Goal: Information Seeking & Learning: Learn about a topic

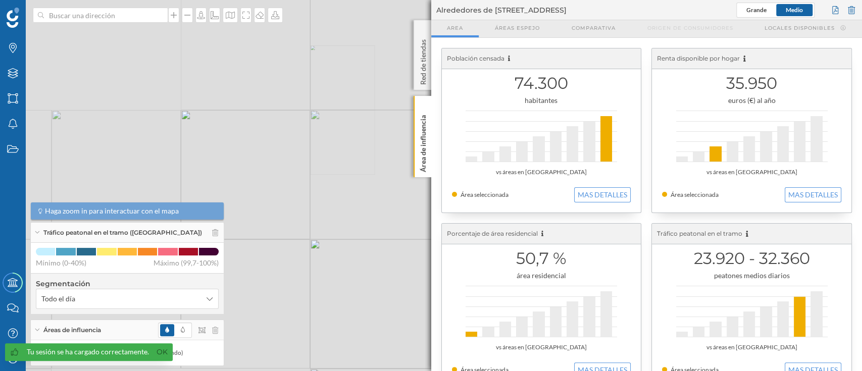
drag, startPoint x: 289, startPoint y: 73, endPoint x: 320, endPoint y: 124, distance: 59.4
click at [320, 124] on div "© Mapbox © OpenStreetMap Improve this map" at bounding box center [431, 185] width 862 height 371
click at [854, 3] on div at bounding box center [851, 10] width 11 height 15
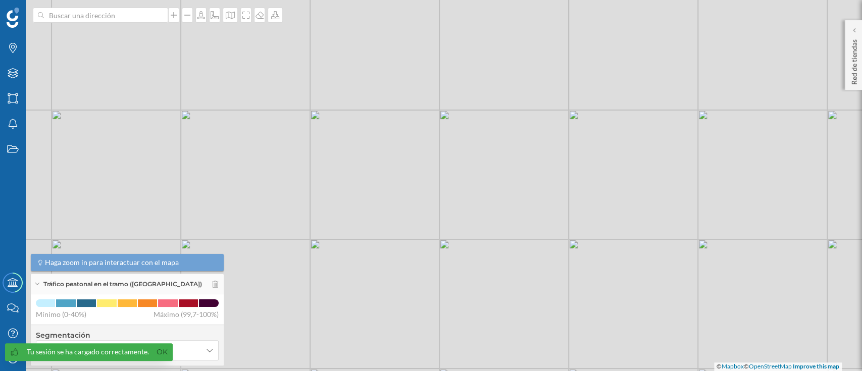
click at [212, 287] on div "Tráfico peatonal en el tramo ([GEOGRAPHIC_DATA])" at bounding box center [127, 284] width 193 height 20
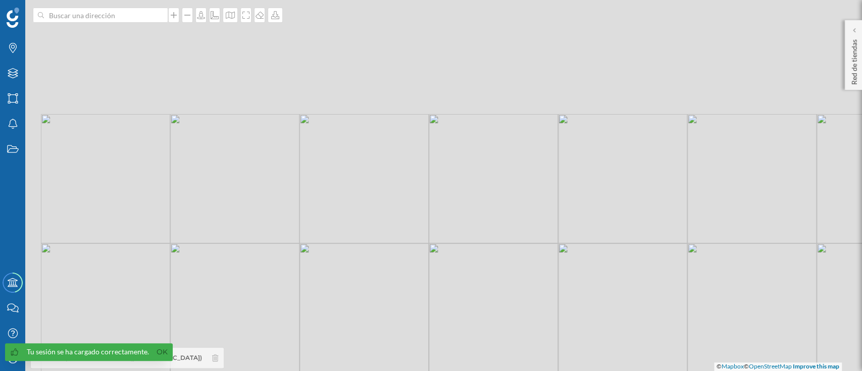
drag, startPoint x: 272, startPoint y: 116, endPoint x: 396, endPoint y: 254, distance: 185.6
click at [396, 254] on div "© Mapbox © OpenStreetMap Improve this map" at bounding box center [431, 185] width 862 height 371
click at [271, 167] on div "© Mapbox © OpenStreetMap Improve this map" at bounding box center [431, 185] width 862 height 371
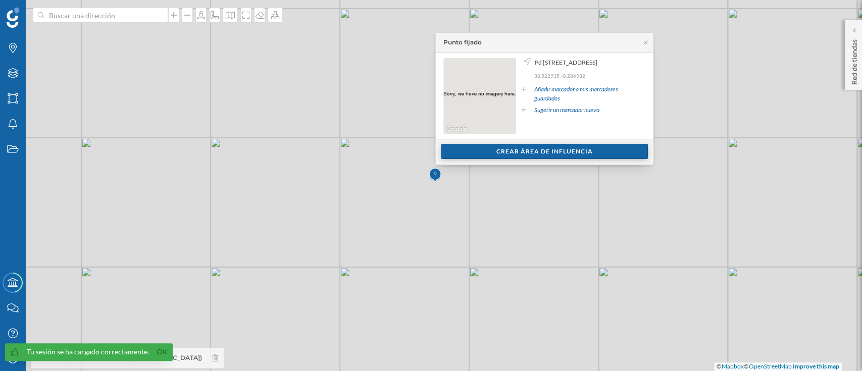
click at [499, 151] on div "Crear área de influencia" at bounding box center [544, 151] width 207 height 15
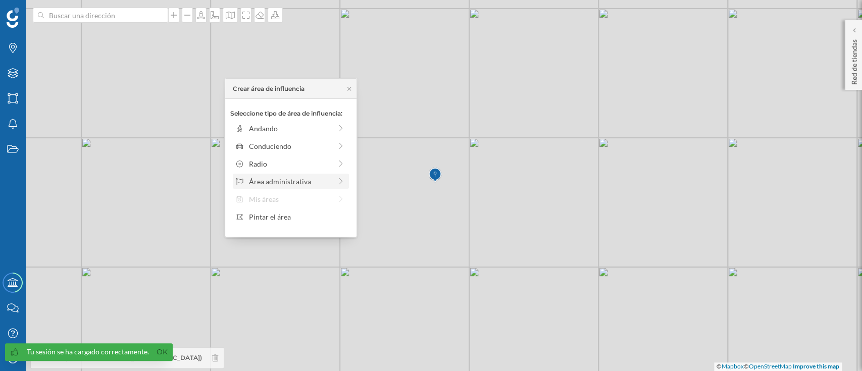
click at [319, 175] on div "Área administrativa" at bounding box center [291, 181] width 116 height 15
click at [298, 126] on div "[GEOGRAPHIC_DATA]" at bounding box center [298, 128] width 99 height 11
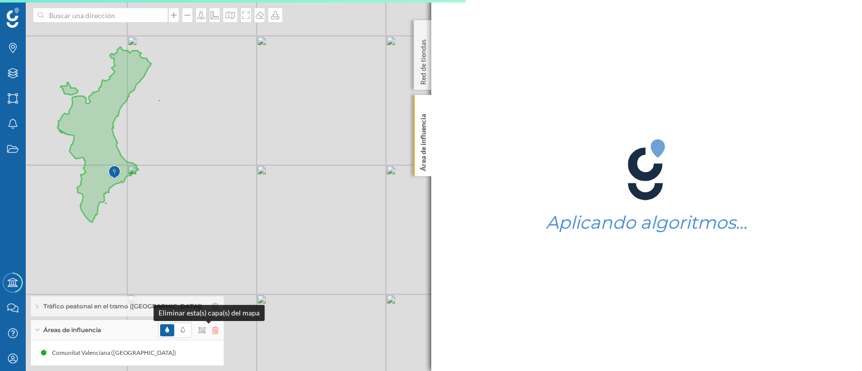
click at [212, 333] on icon at bounding box center [215, 330] width 6 height 7
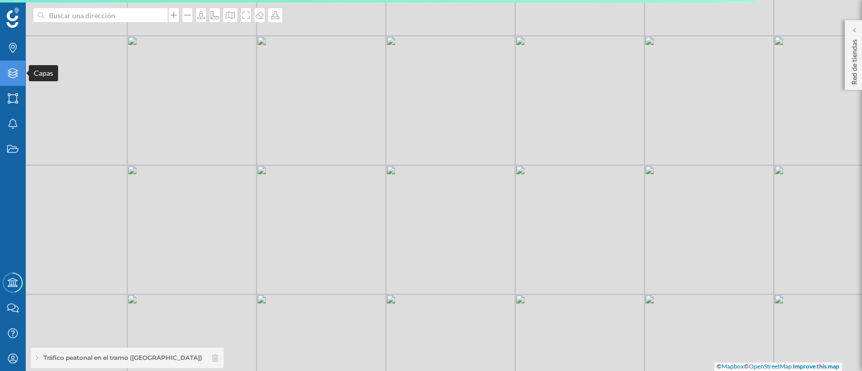
click at [14, 79] on div "Capas" at bounding box center [12, 73] width 25 height 25
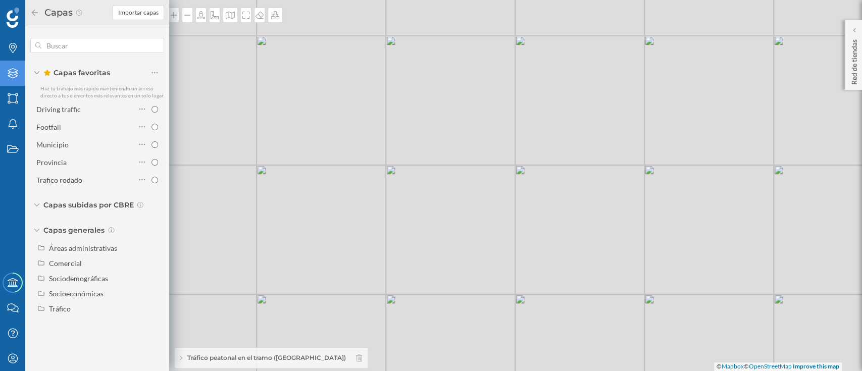
click at [16, 71] on icon at bounding box center [13, 73] width 10 height 10
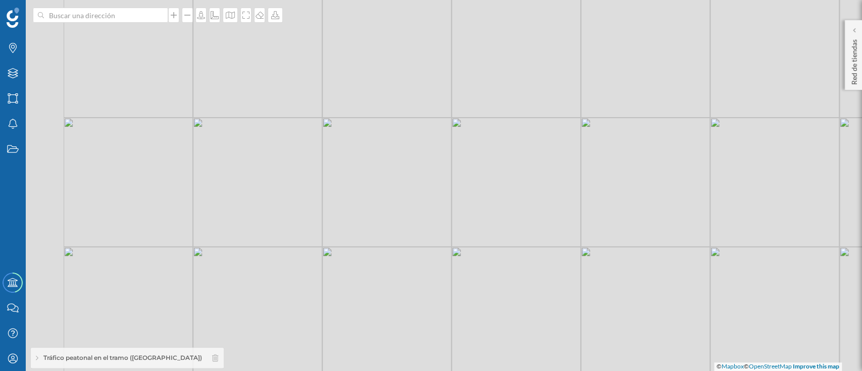
drag, startPoint x: 184, startPoint y: 122, endPoint x: 294, endPoint y: 285, distance: 196.7
click at [294, 285] on div "© Mapbox © OpenStreetMap Improve this map" at bounding box center [431, 185] width 862 height 371
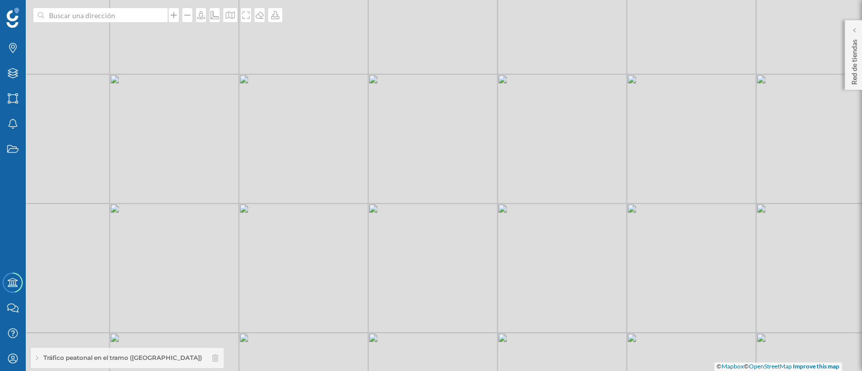
click at [325, 166] on div "© Mapbox © OpenStreetMap Improve this map" at bounding box center [431, 185] width 862 height 371
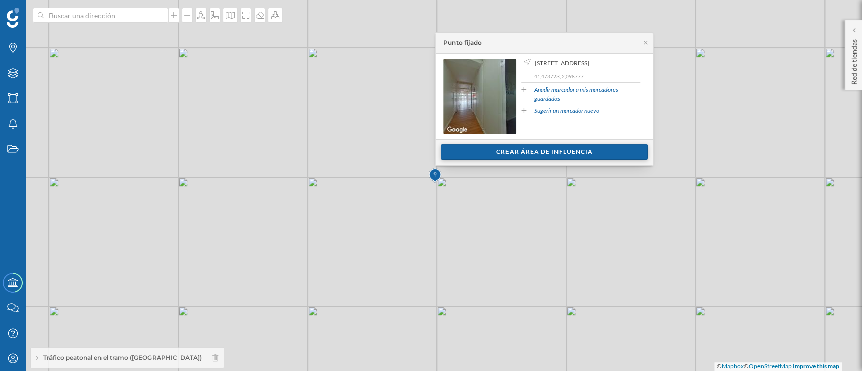
click at [528, 153] on div "Crear área de influencia" at bounding box center [544, 151] width 207 height 15
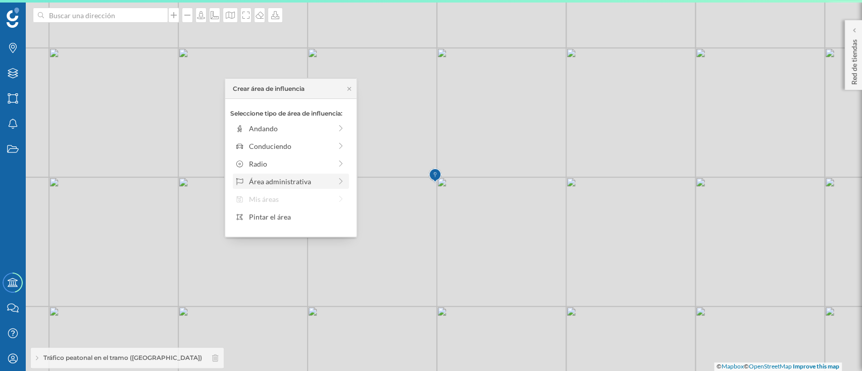
click at [324, 180] on div "Área administrativa" at bounding box center [290, 181] width 82 height 11
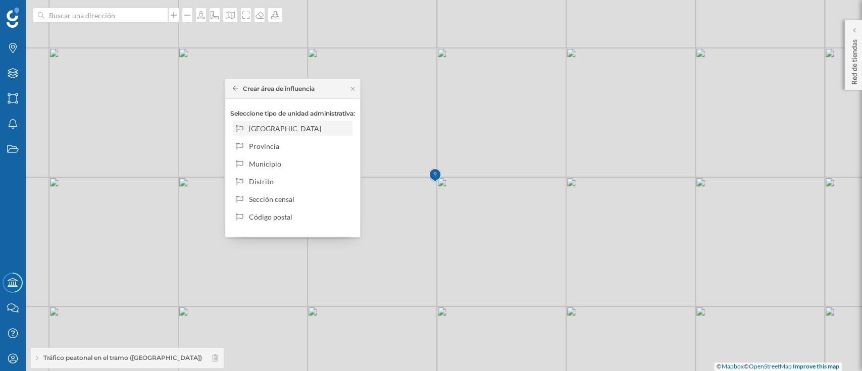
click at [289, 126] on div "[GEOGRAPHIC_DATA]" at bounding box center [298, 128] width 99 height 11
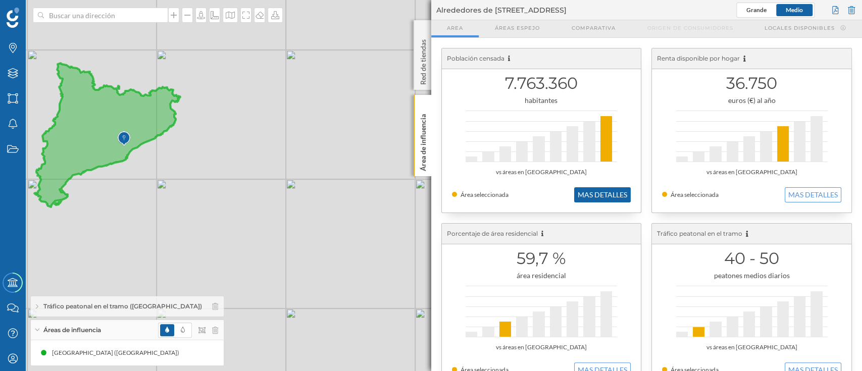
click at [586, 190] on button "MAS DETALLES" at bounding box center [602, 194] width 57 height 15
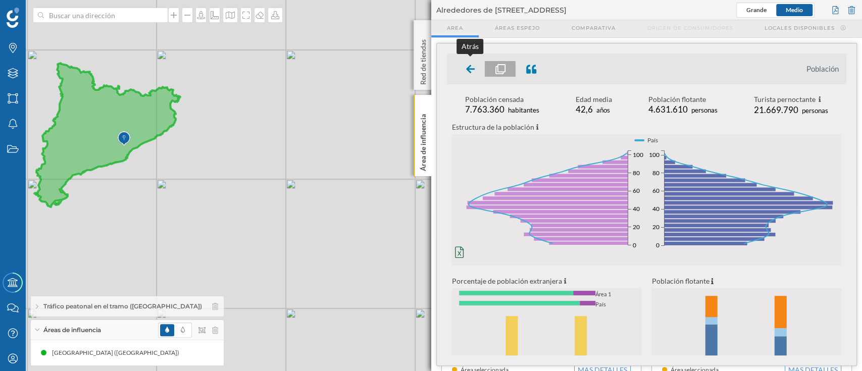
click at [461, 64] on div at bounding box center [471, 69] width 30 height 16
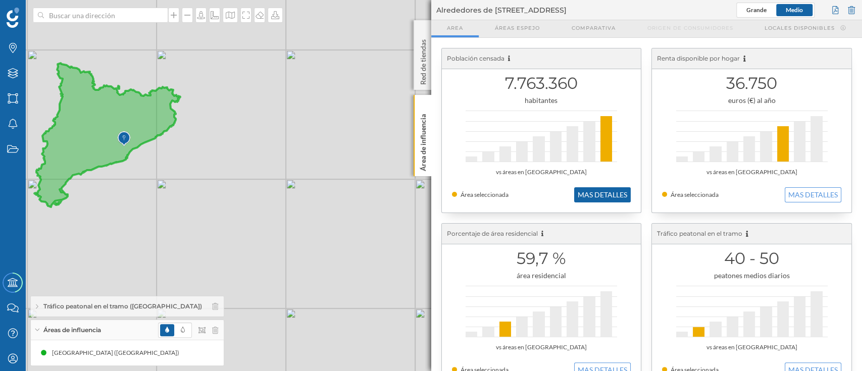
click at [605, 202] on button "MAS DETALLES" at bounding box center [602, 194] width 57 height 15
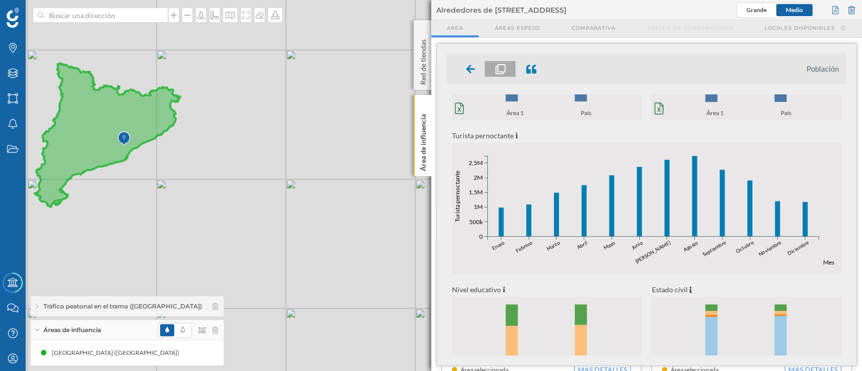
scroll to position [382, 0]
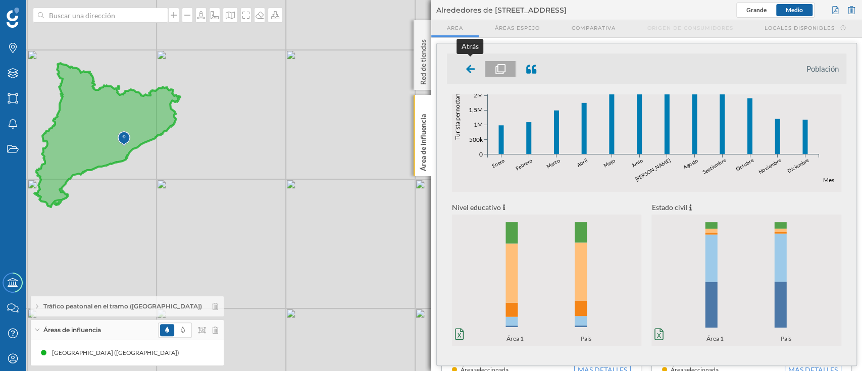
click at [465, 66] on div at bounding box center [471, 69] width 30 height 16
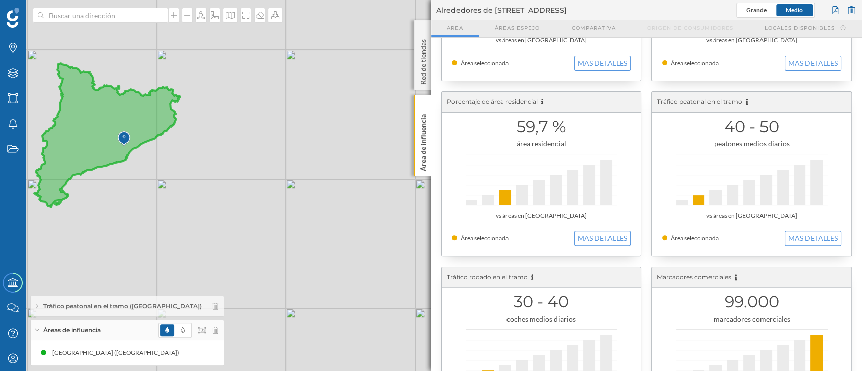
click at [821, 177] on div at bounding box center [751, 179] width 151 height 51
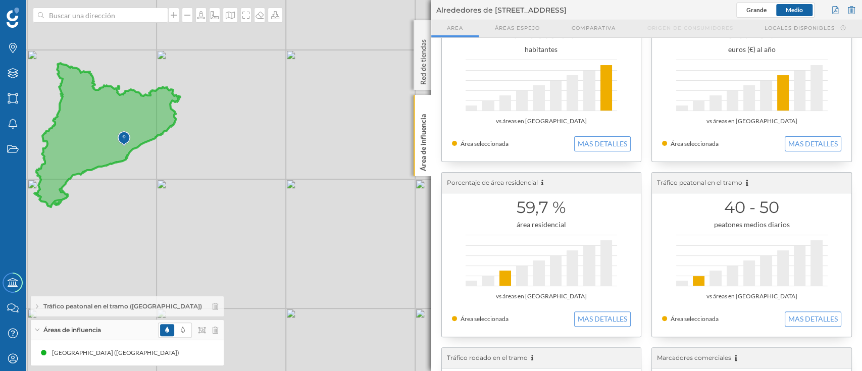
scroll to position [35, 0]
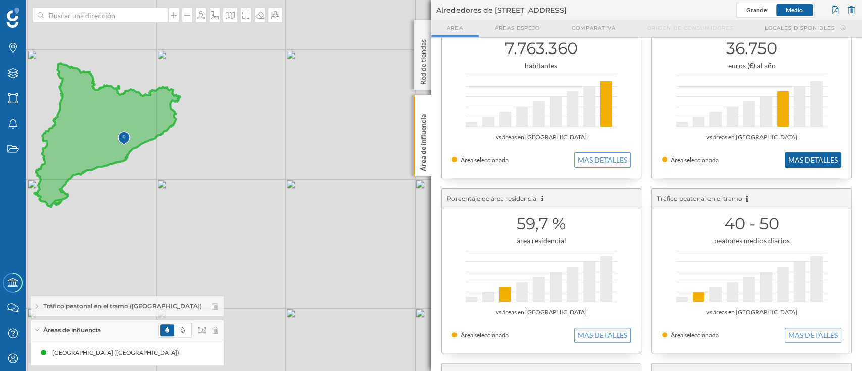
click at [815, 157] on button "MAS DETALLES" at bounding box center [813, 159] width 57 height 15
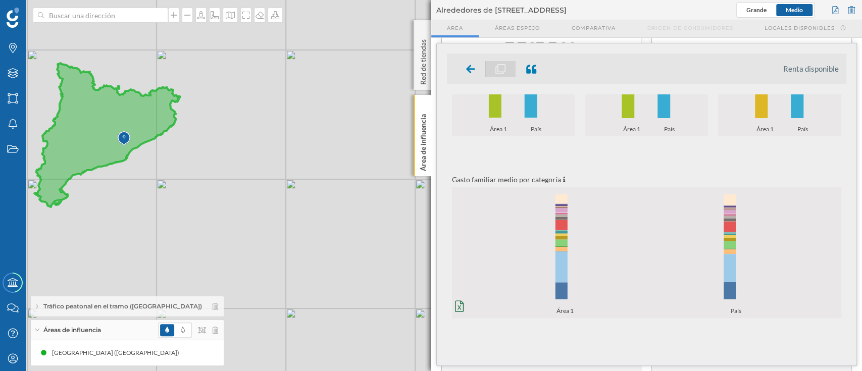
scroll to position [0, 0]
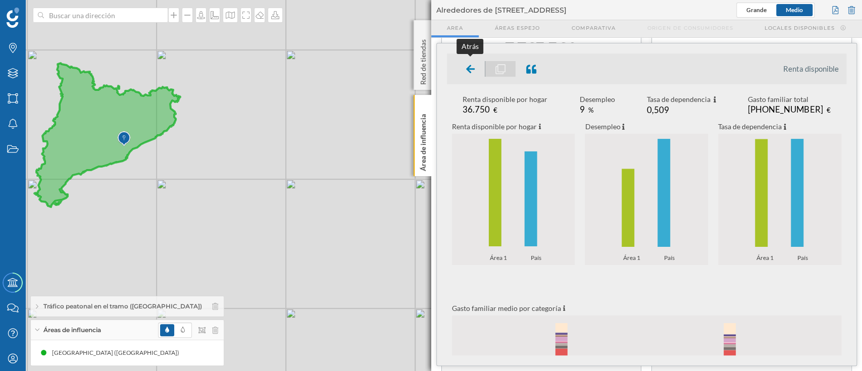
click at [470, 67] on icon at bounding box center [470, 69] width 9 height 10
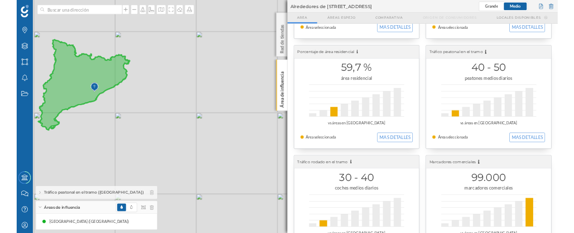
scroll to position [178, 0]
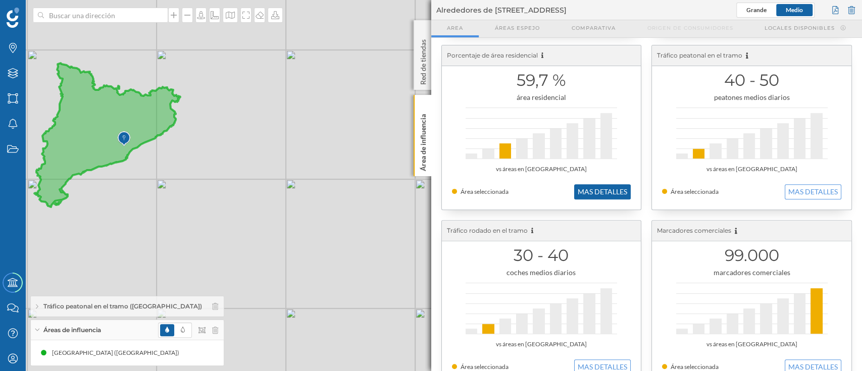
click at [595, 191] on button "MAS DETALLES" at bounding box center [602, 191] width 57 height 15
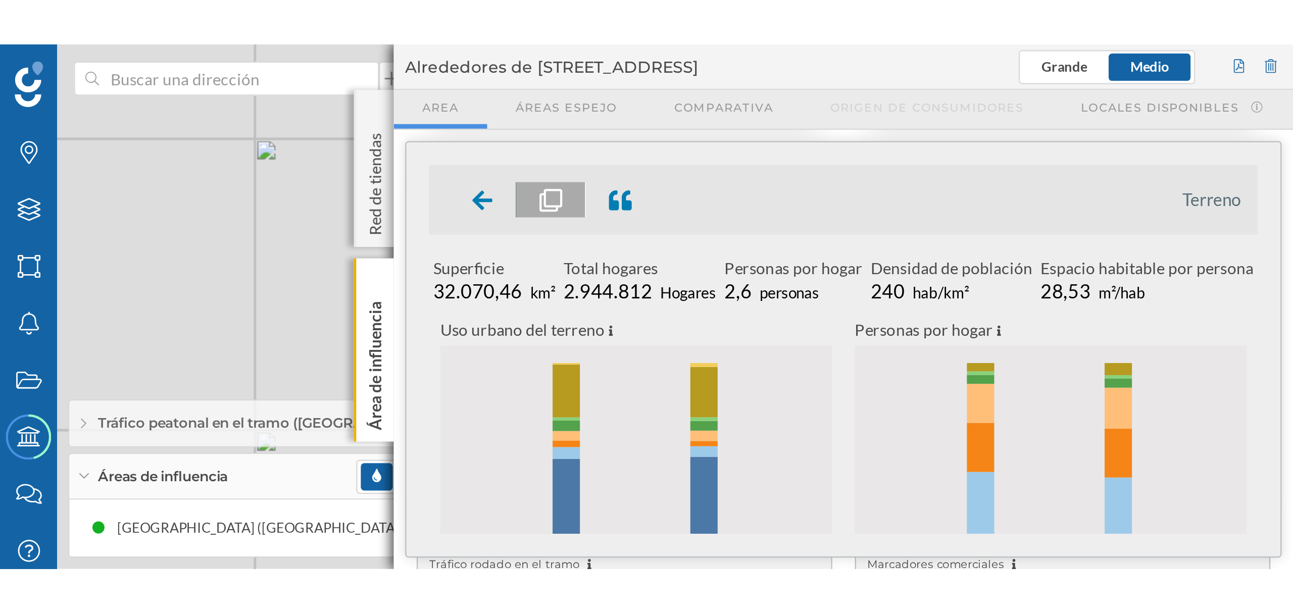
scroll to position [0, 0]
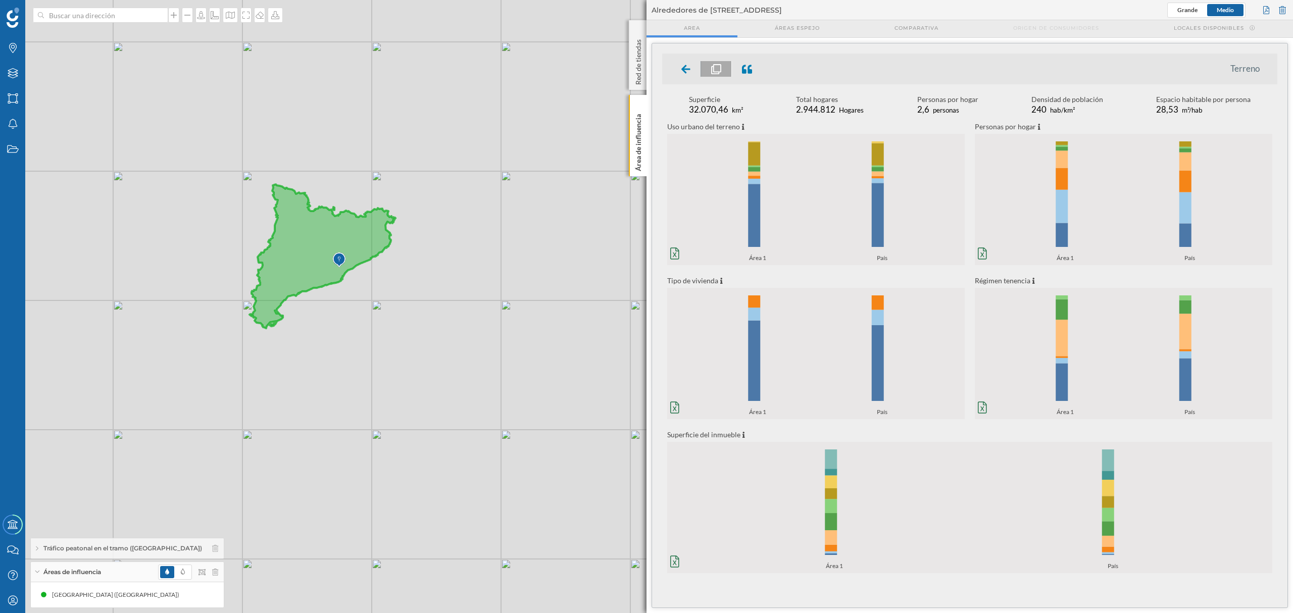
click at [799, 219] on icon "0% 20% 40% 60% 80% 100% Área 1 País 0% 20% 40% 60% 80% 100% Área 1 País" at bounding box center [815, 199] width 297 height 126
